Goal: Transaction & Acquisition: Purchase product/service

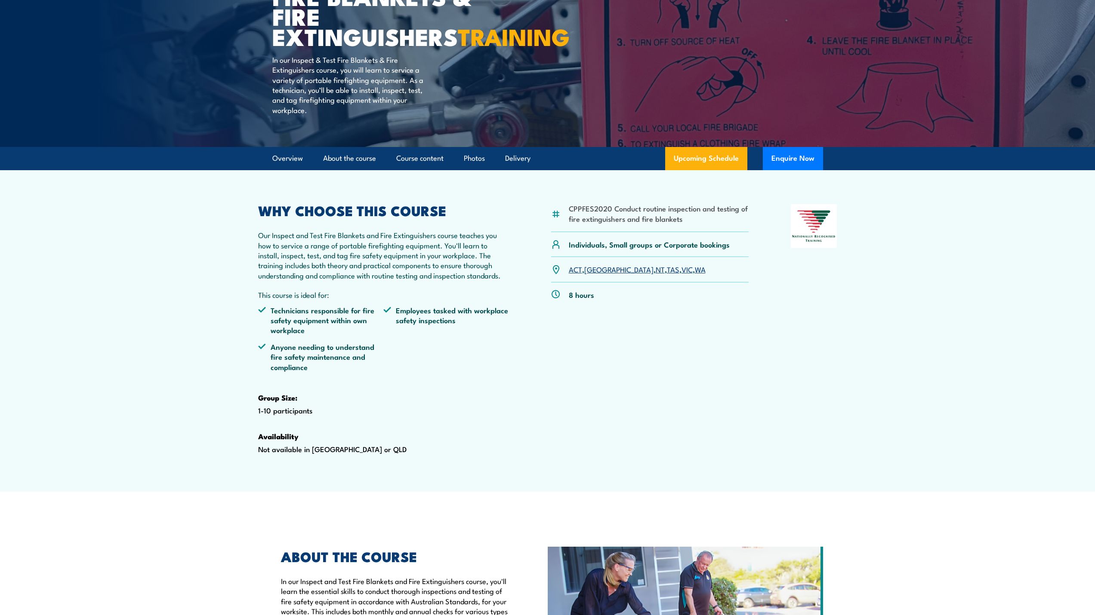
scroll to position [129, 0]
click at [522, 169] on link "Delivery" at bounding box center [517, 158] width 25 height 23
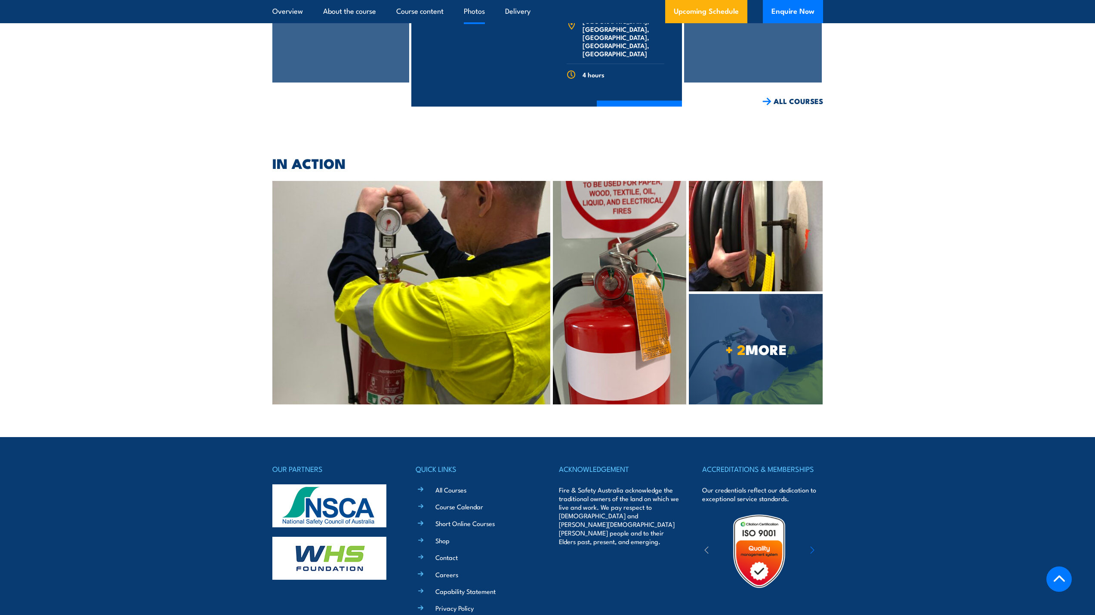
scroll to position [2838, 0]
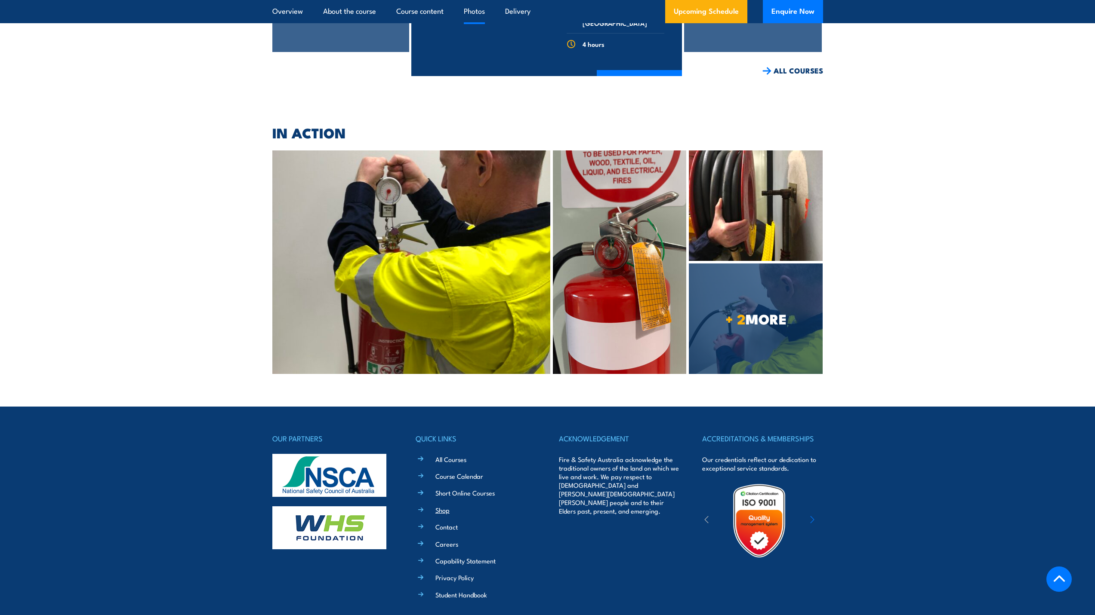
click at [440, 506] on link "Shop" at bounding box center [442, 510] width 14 height 9
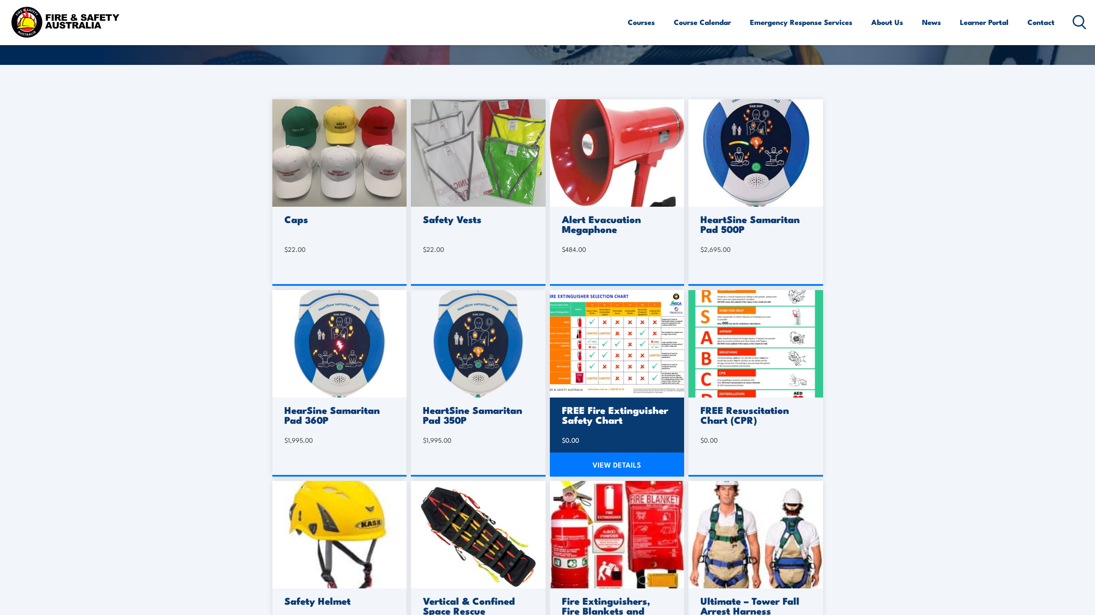
scroll to position [174, 0]
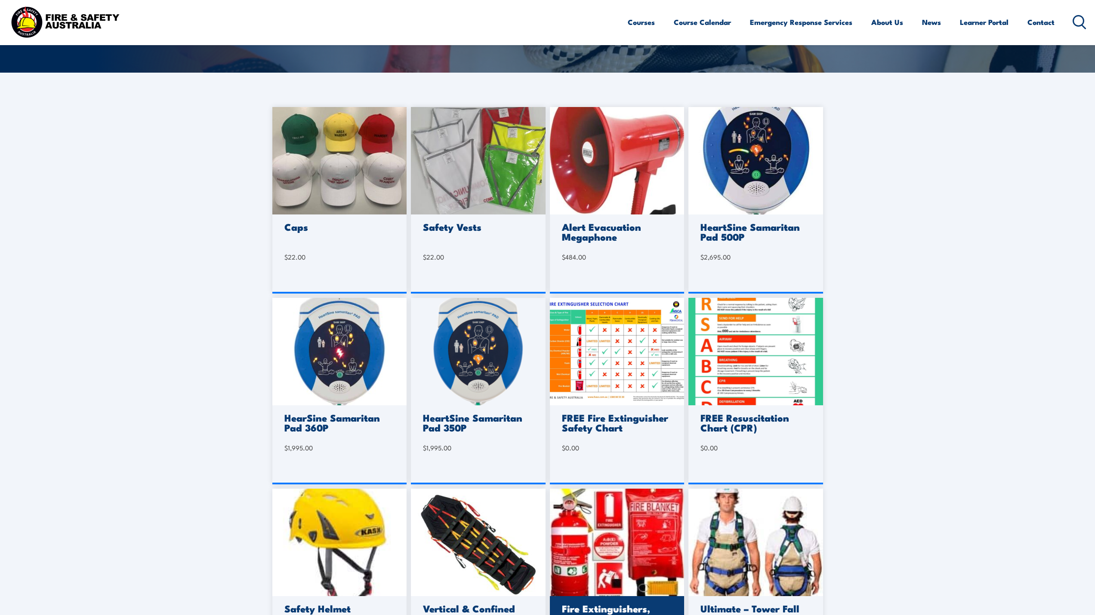
click at [633, 530] on img at bounding box center [617, 543] width 135 height 108
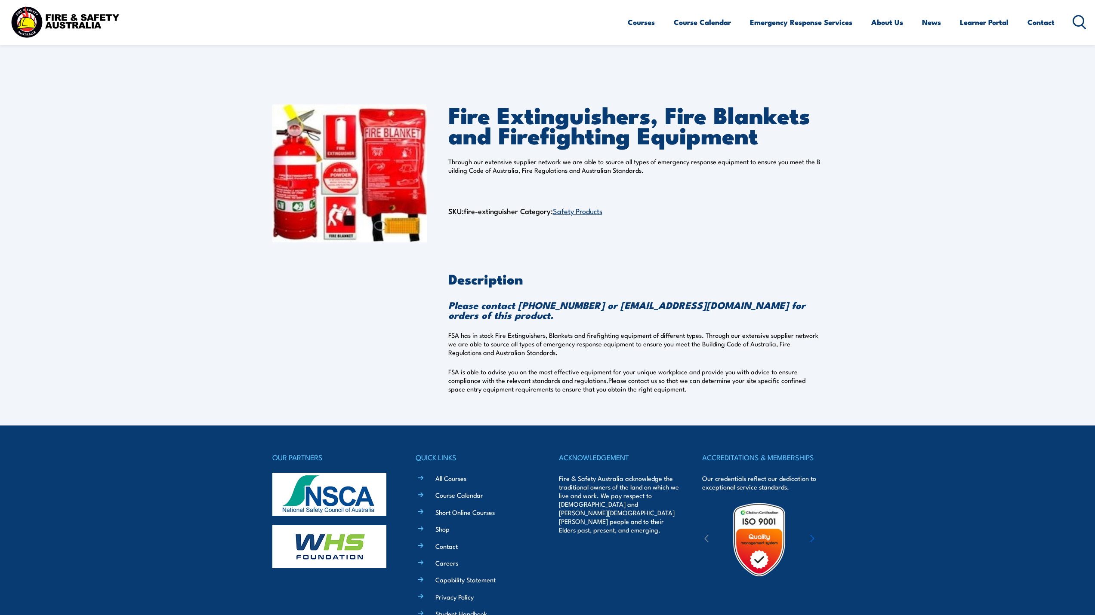
click at [583, 212] on link "Safety Products" at bounding box center [577, 211] width 49 height 10
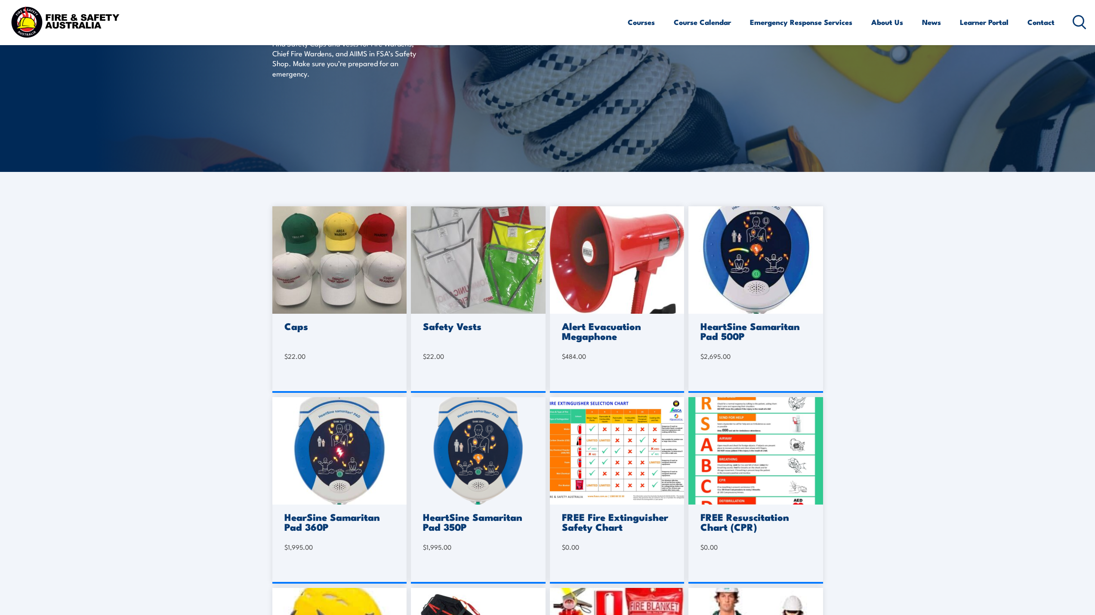
scroll to position [172, 0]
